Goal: Navigation & Orientation: Find specific page/section

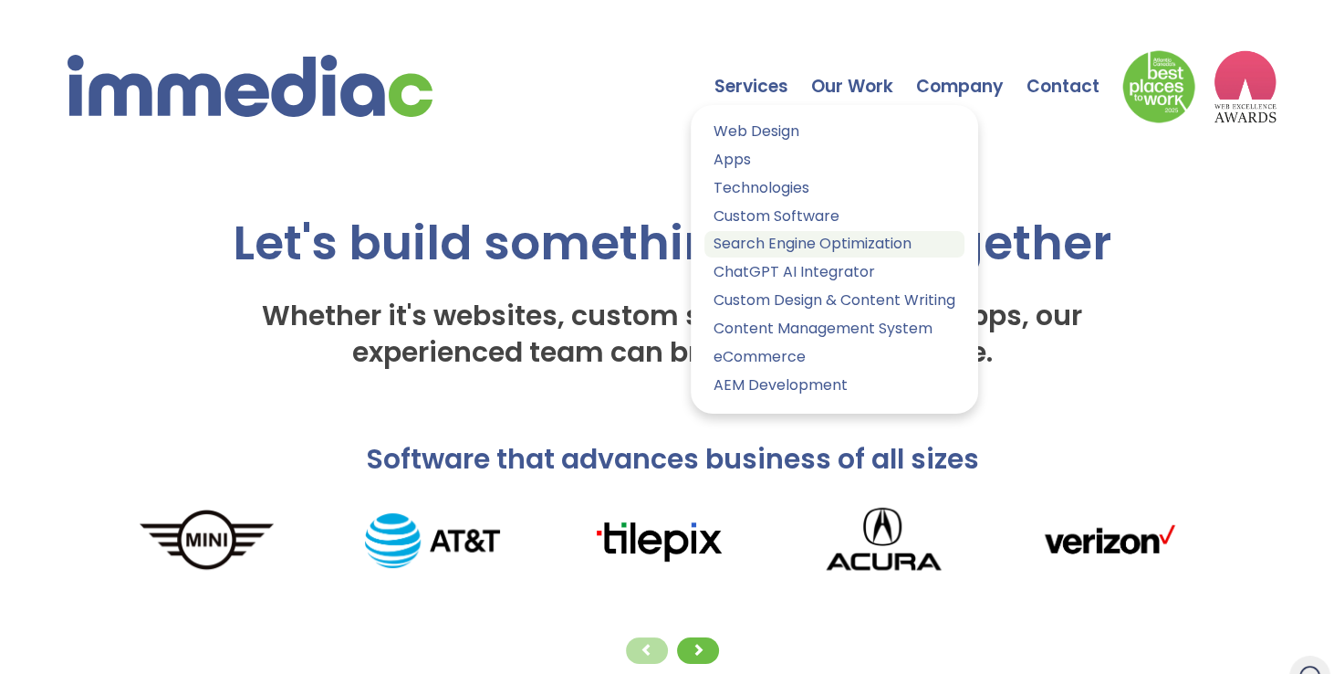
click at [772, 243] on link "Search Engine Optimization" at bounding box center [835, 244] width 260 height 26
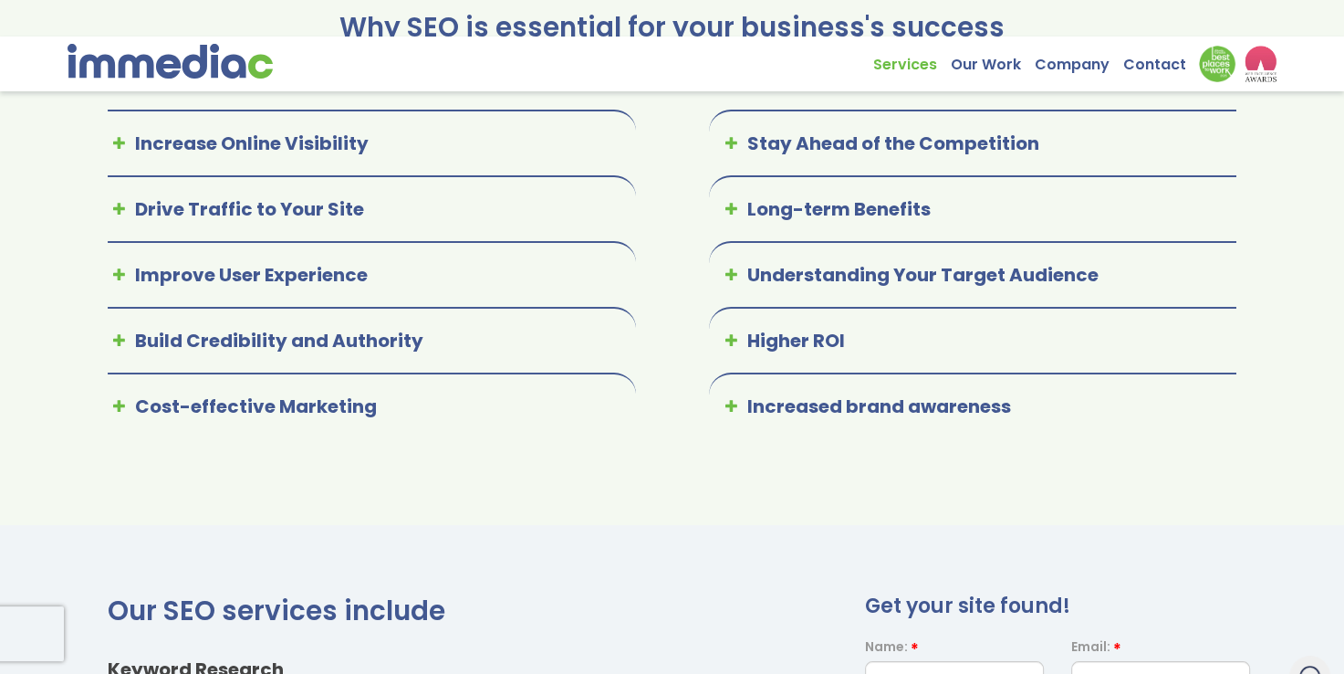
scroll to position [934, 0]
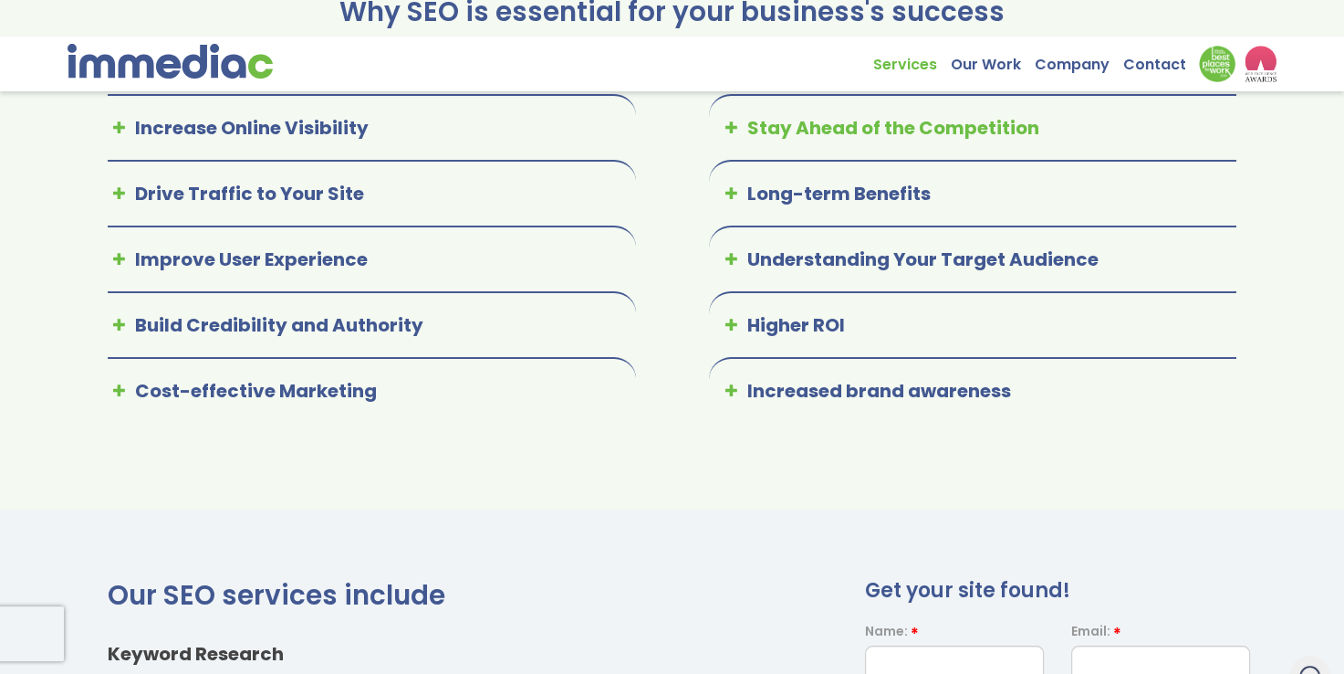
click at [728, 142] on icon at bounding box center [733, 128] width 27 height 27
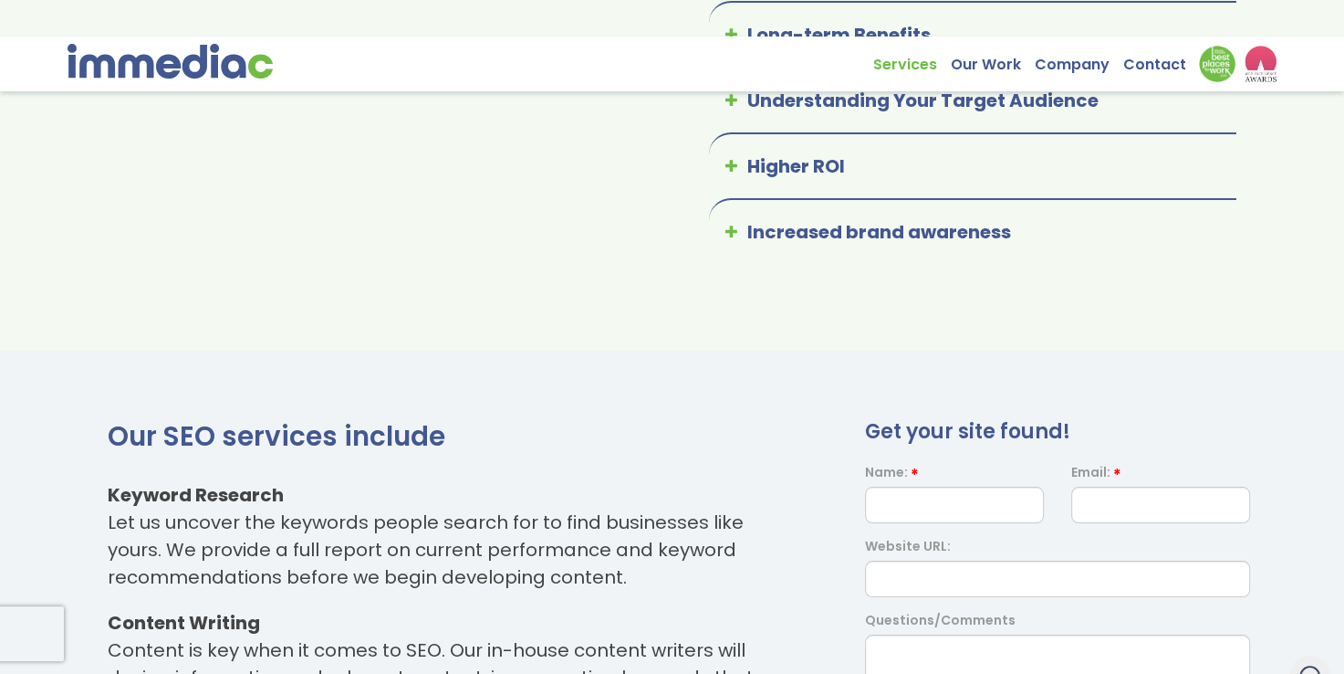
scroll to position [1401, 0]
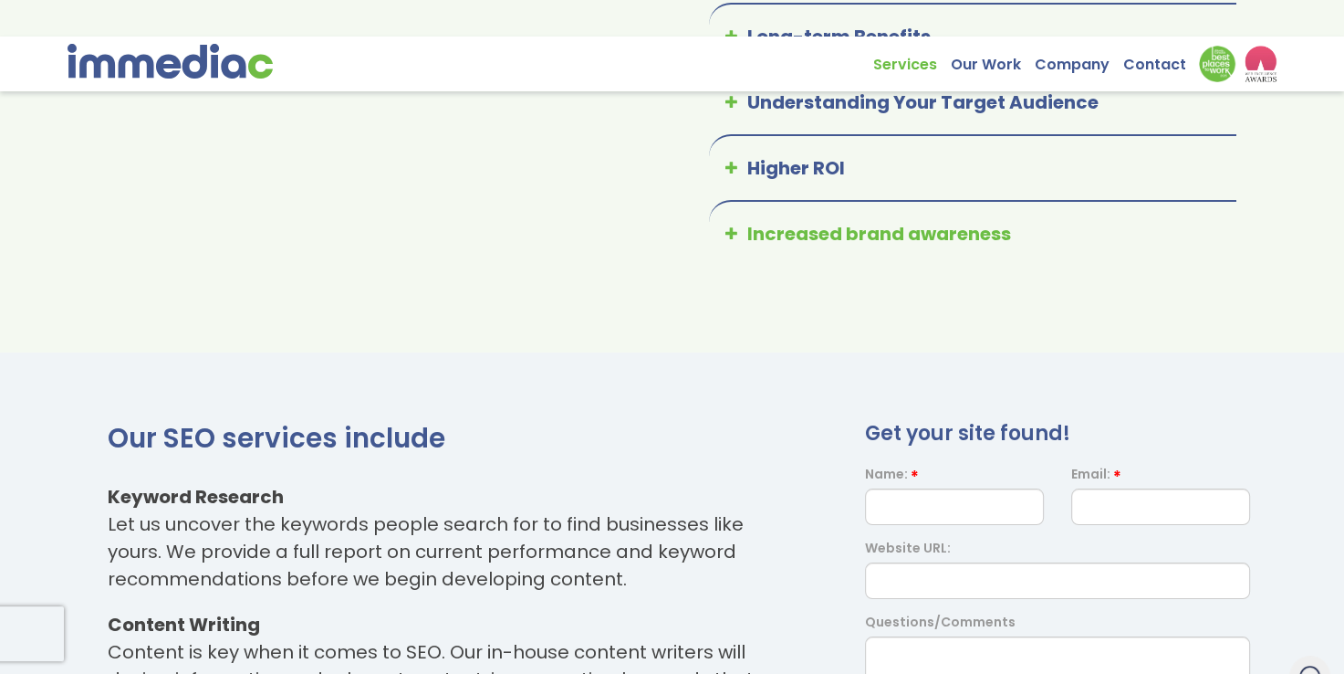
click at [730, 248] on icon at bounding box center [733, 234] width 27 height 27
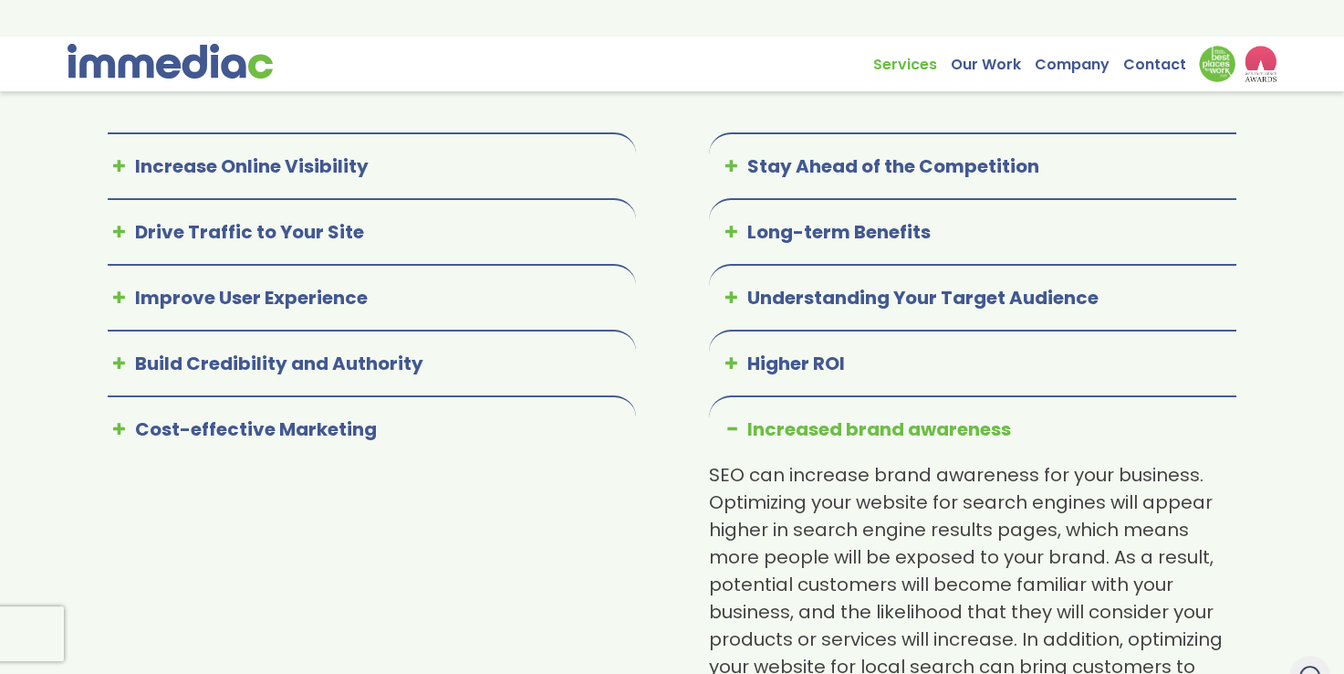
scroll to position [0, 0]
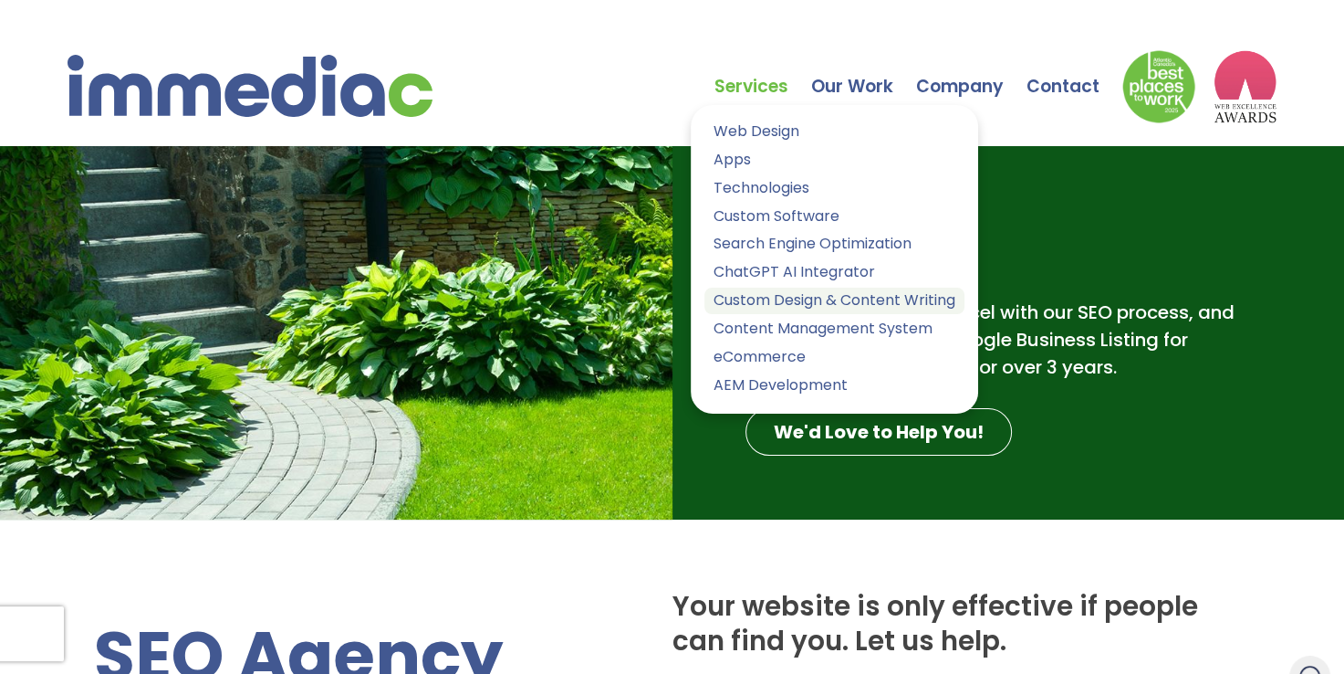
click at [784, 296] on link "Custom Design & Content Writing" at bounding box center [835, 301] width 260 height 26
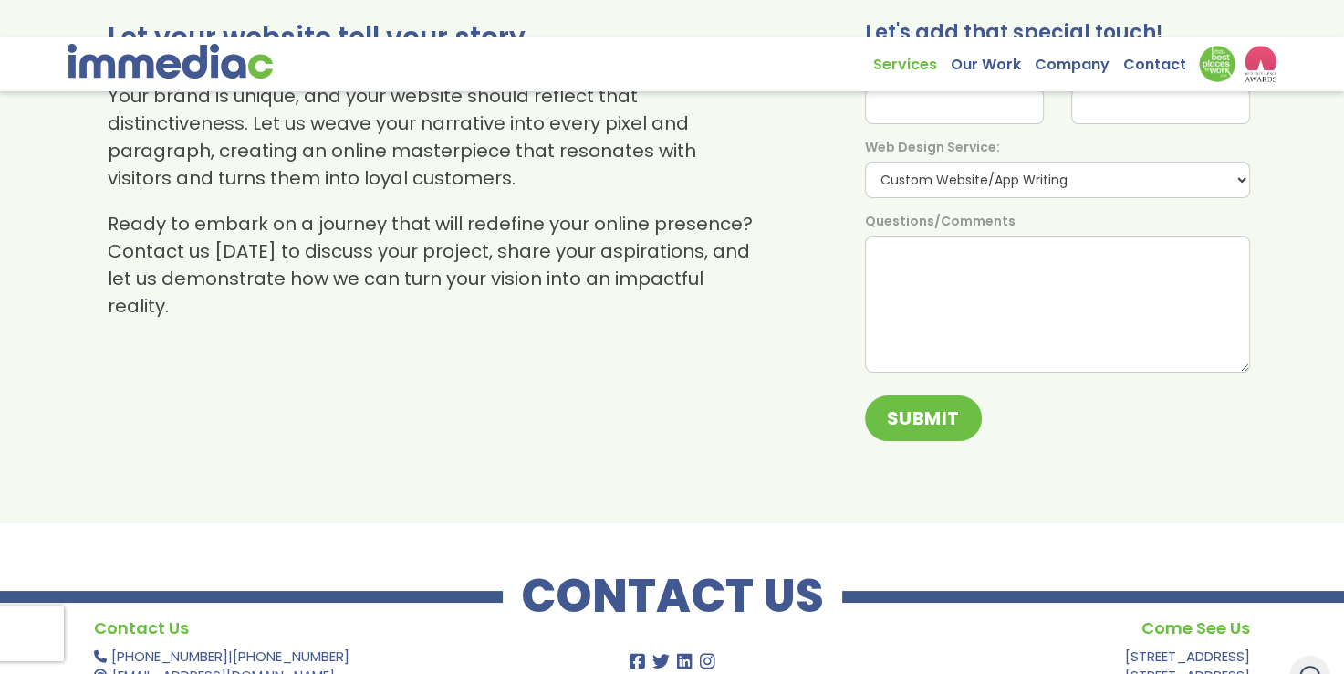
scroll to position [1702, 0]
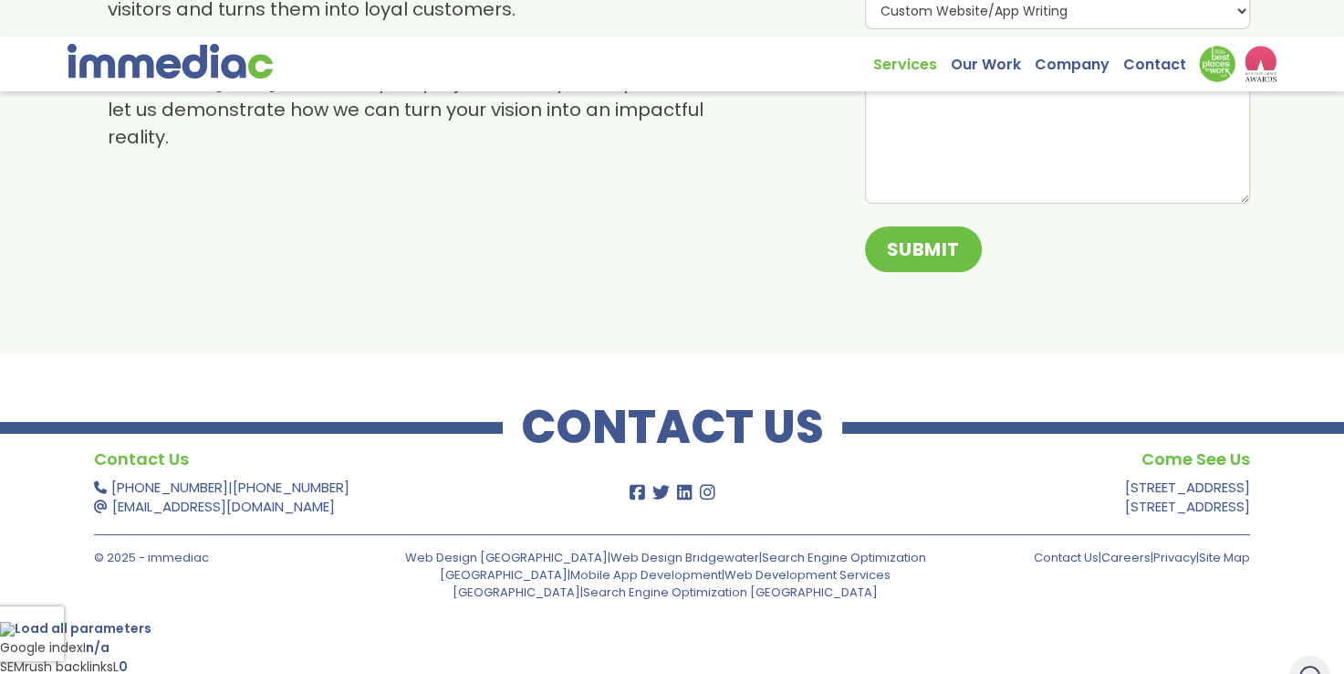
click at [241, 66] on img at bounding box center [170, 61] width 205 height 35
